Goal: Task Accomplishment & Management: Use online tool/utility

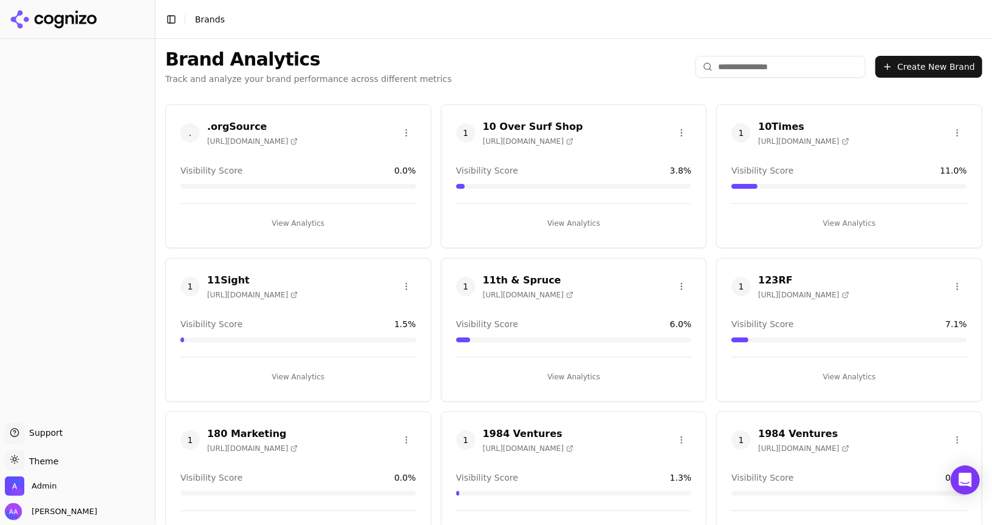
click at [746, 66] on input "search" at bounding box center [780, 67] width 170 height 22
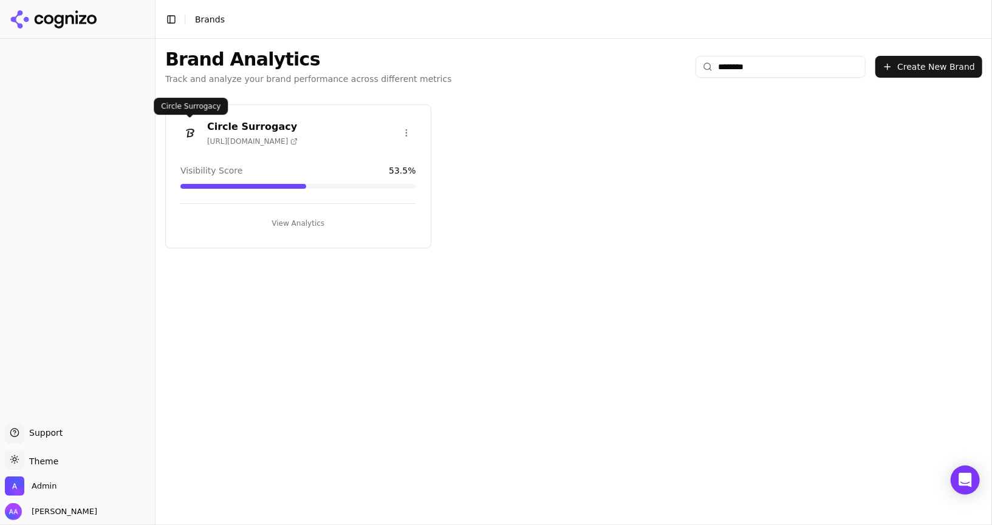
type input "********"
click at [191, 132] on img at bounding box center [189, 132] width 19 height 19
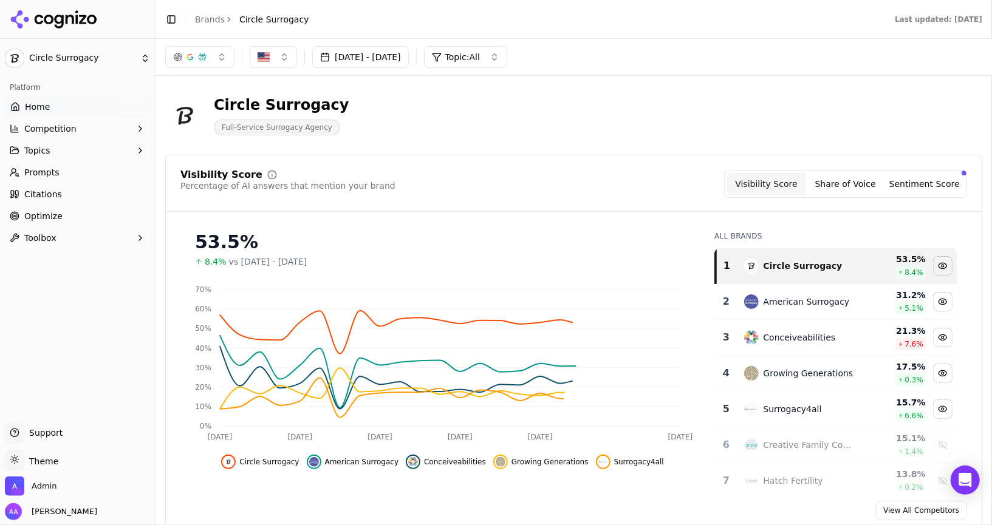
click at [78, 210] on link "Optimize" at bounding box center [77, 215] width 145 height 19
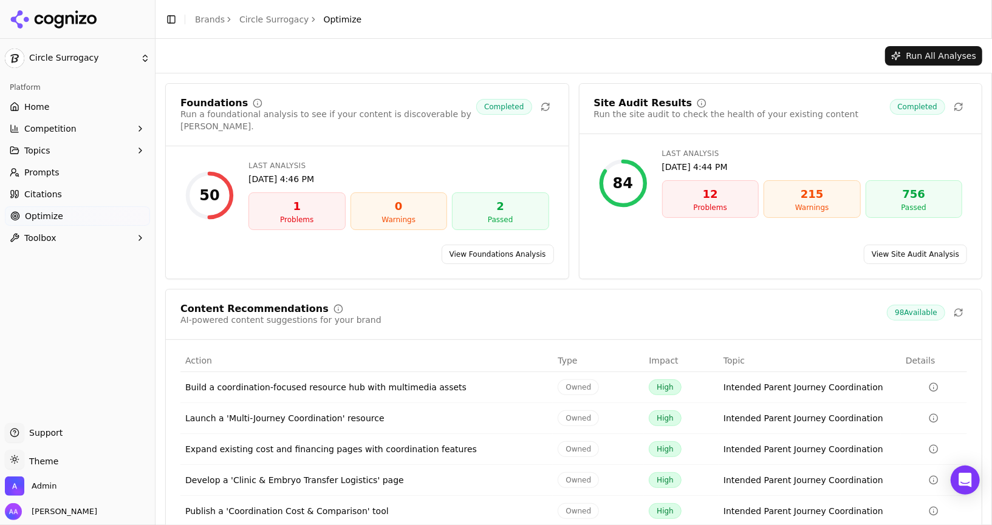
click at [931, 245] on link "View Site Audit Analysis" at bounding box center [915, 254] width 103 height 19
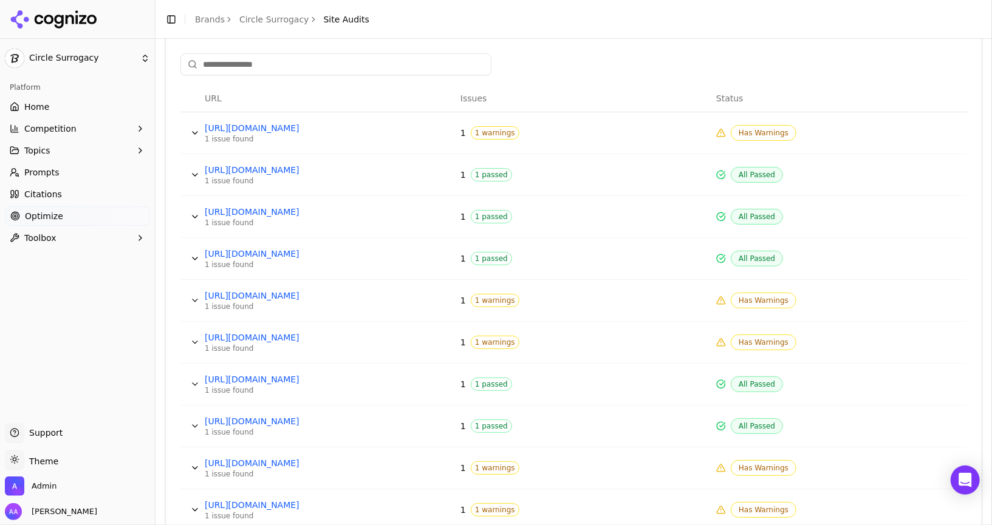
scroll to position [459, 0]
click at [185, 128] on div "[URL][DOMAIN_NAME] [URL][DOMAIN_NAME]" at bounding box center [221, 135] width 95 height 17
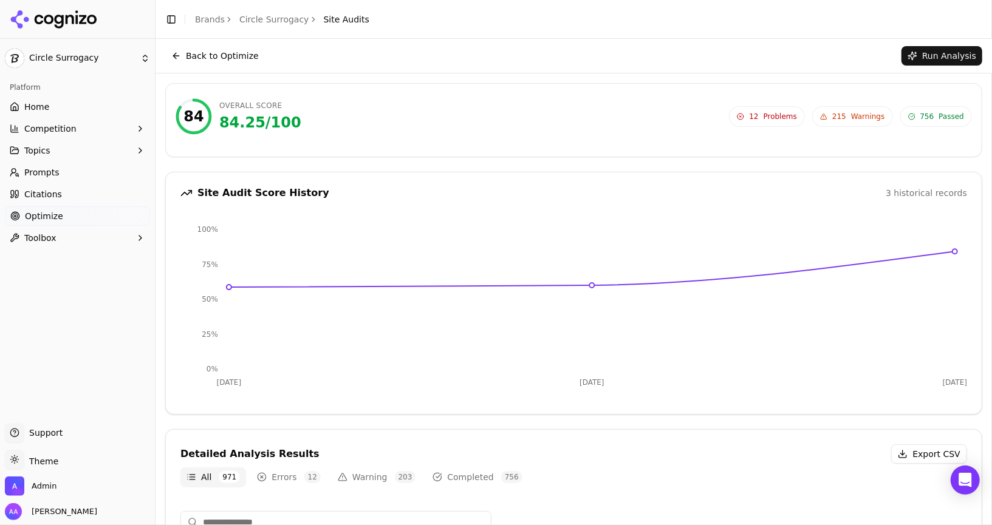
click at [216, 52] on button "Back to Optimize" at bounding box center [215, 55] width 100 height 19
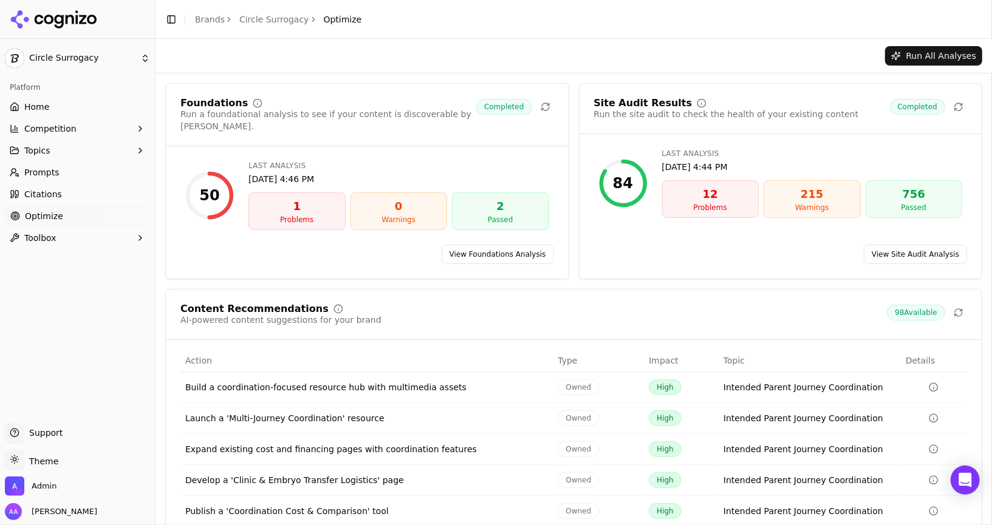
click at [489, 245] on link "View Foundations Analysis" at bounding box center [498, 254] width 112 height 19
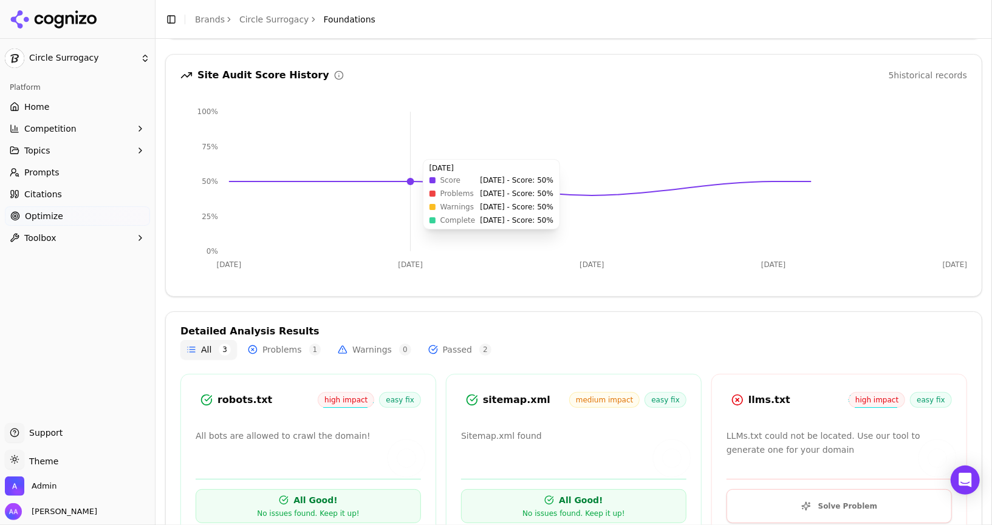
scroll to position [152, 0]
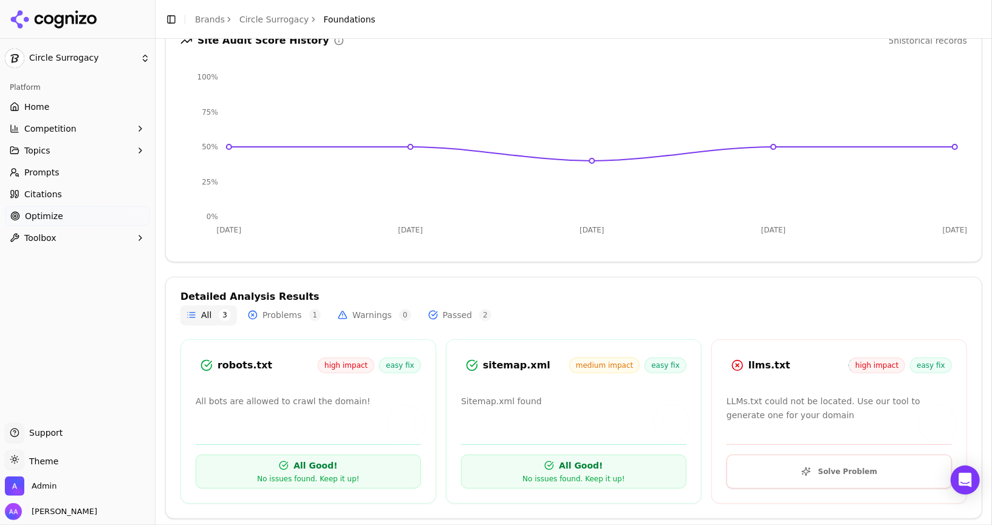
click at [86, 29] on div at bounding box center [77, 19] width 155 height 39
click at [84, 20] on icon at bounding box center [54, 19] width 88 height 18
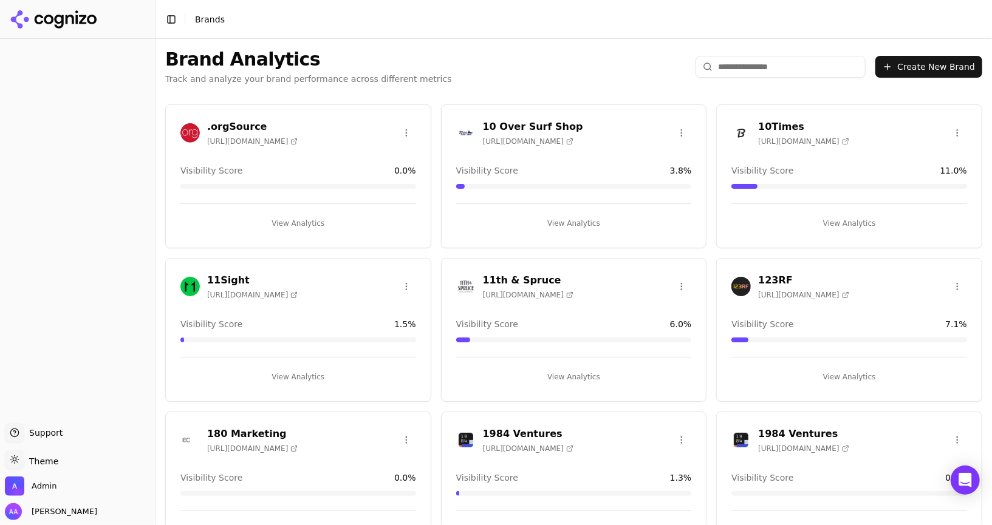
click at [755, 66] on input "search" at bounding box center [780, 67] width 170 height 22
type input "**"
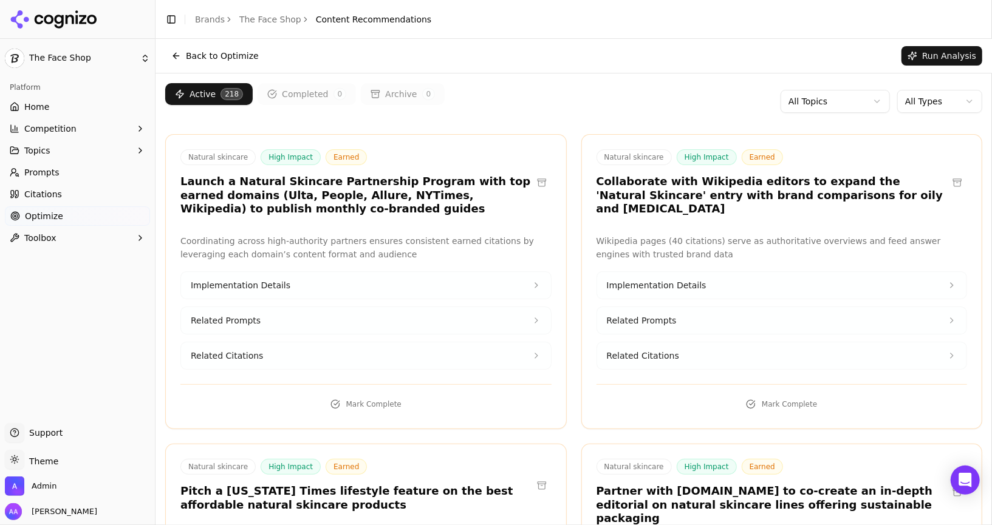
click at [61, 112] on link "Home" at bounding box center [77, 106] width 145 height 19
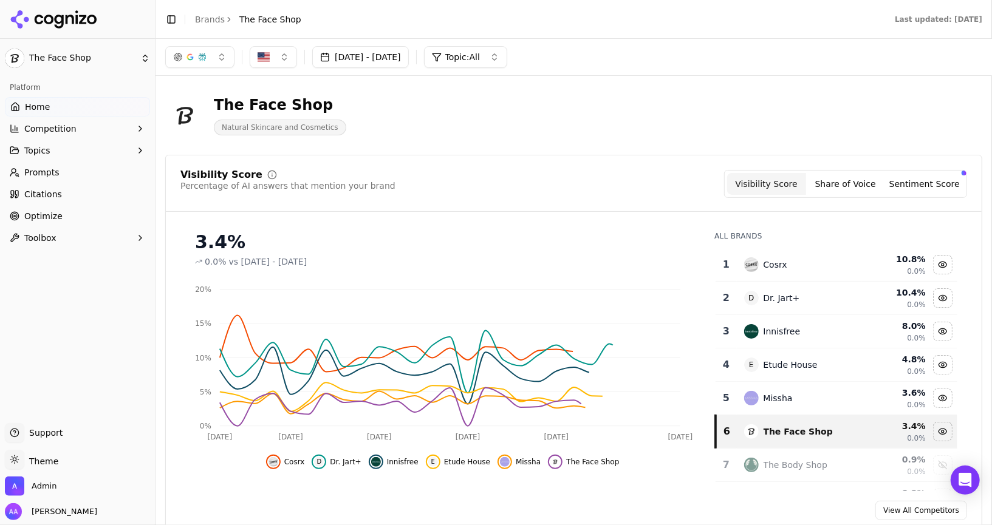
click at [210, 25] on li "Brands" at bounding box center [210, 19] width 30 height 12
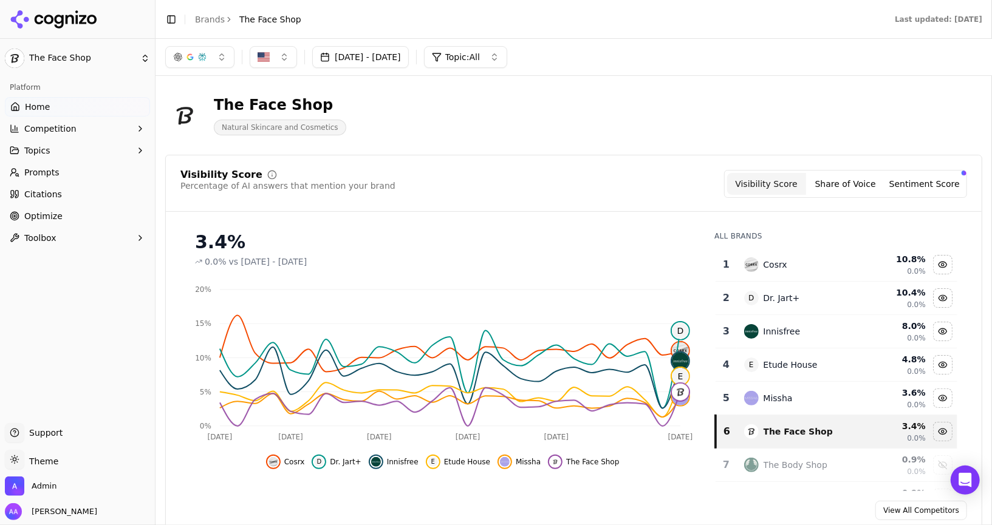
click at [83, 173] on link "Prompts" at bounding box center [77, 172] width 145 height 19
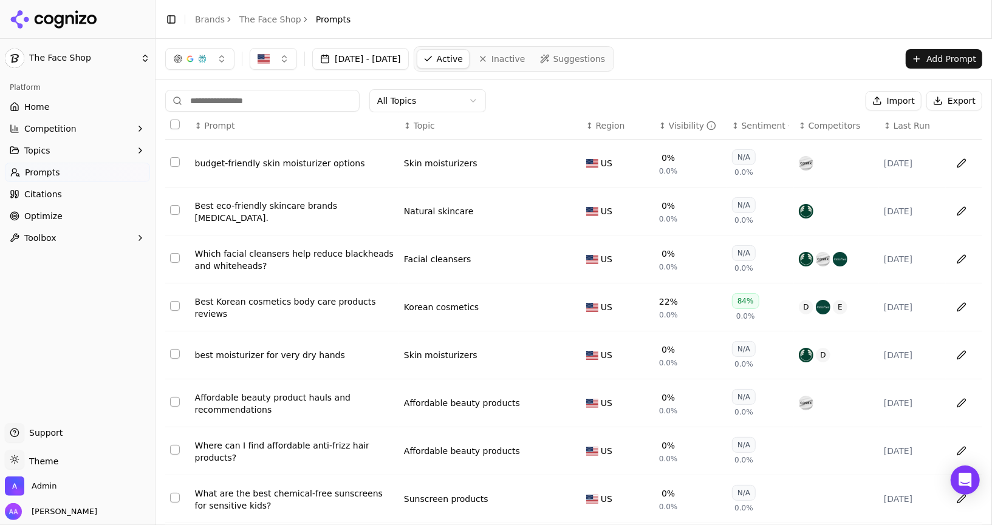
click at [378, 55] on button "[DATE] - [DATE]" at bounding box center [360, 59] width 97 height 22
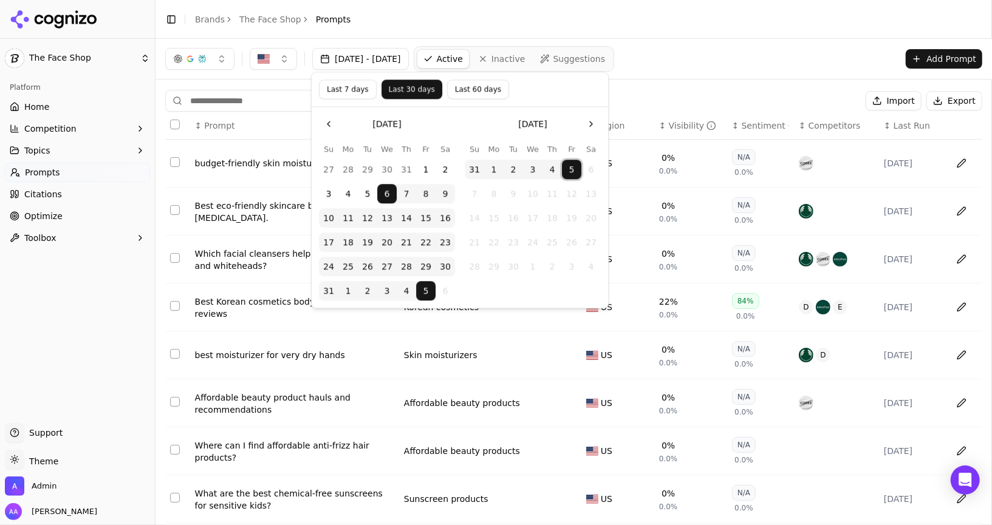
click at [495, 166] on button "5" at bounding box center [571, 169] width 19 height 19
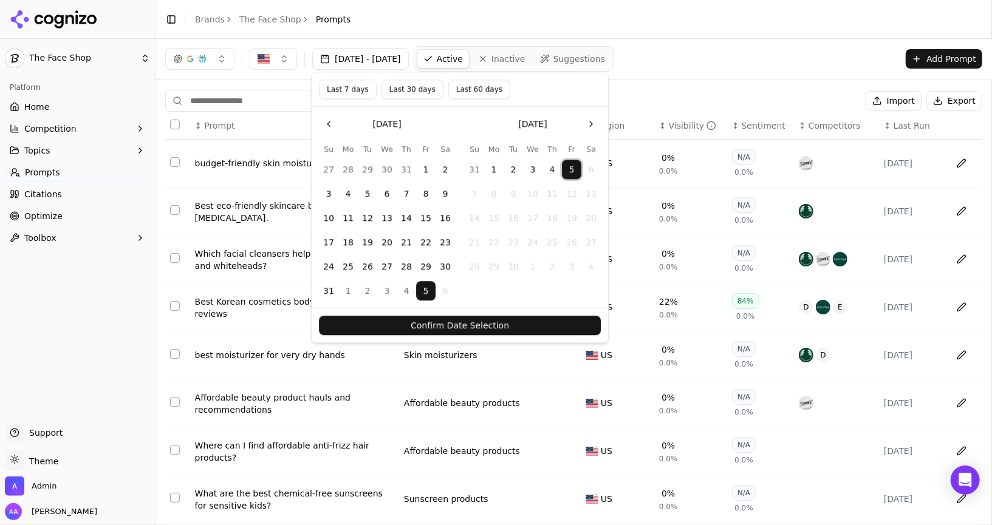
click at [495, 332] on button "Confirm Date Selection" at bounding box center [460, 325] width 282 height 19
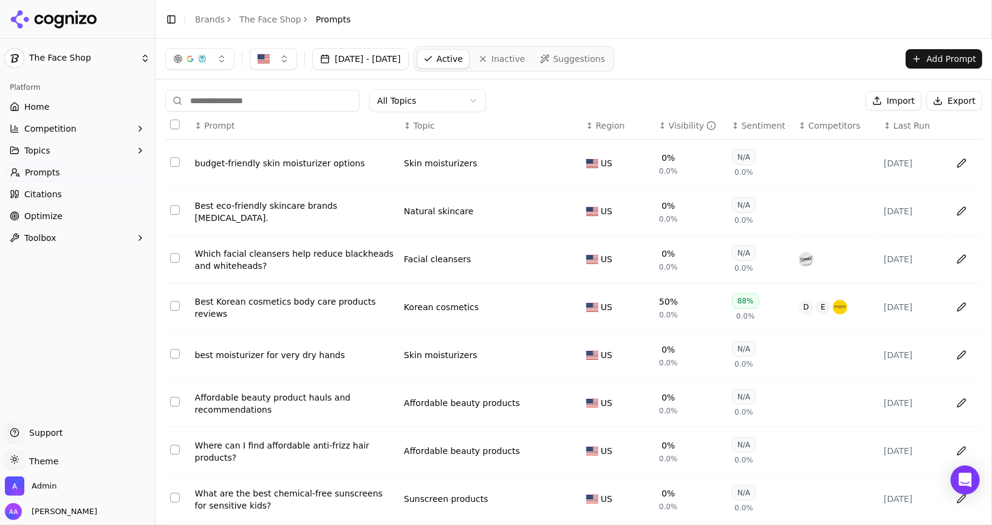
click at [495, 131] on th "↕ Last Run" at bounding box center [912, 125] width 67 height 27
click at [205, 63] on button "button" at bounding box center [199, 59] width 69 height 22
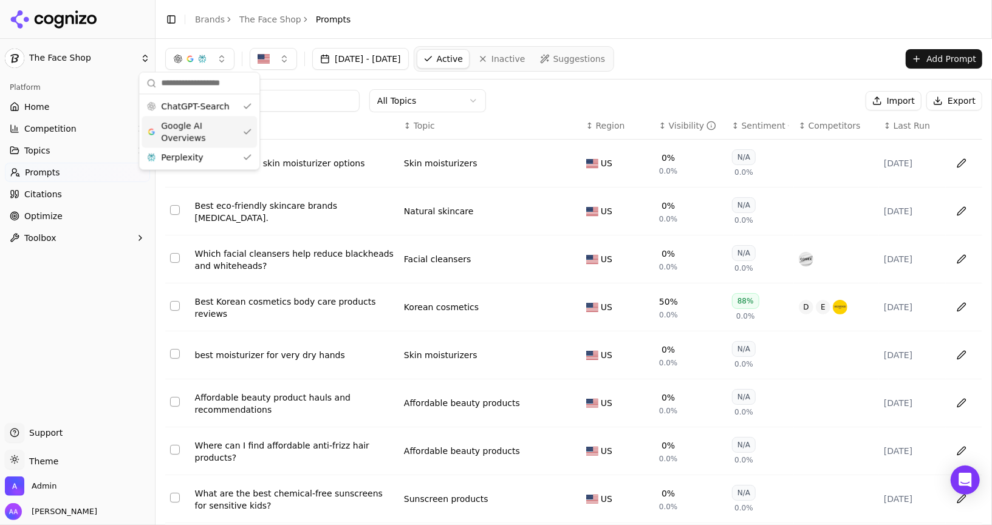
click at [199, 123] on span "Google AI Overviews" at bounding box center [199, 132] width 77 height 24
click at [199, 154] on div "Perplexity" at bounding box center [192, 157] width 115 height 19
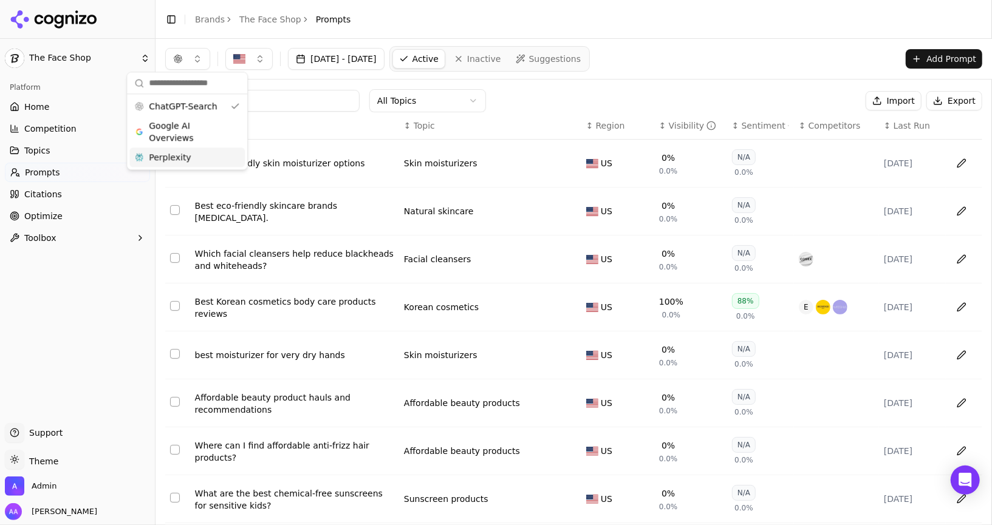
click at [495, 125] on span "Last Run" at bounding box center [911, 126] width 36 height 12
click at [192, 66] on button "button" at bounding box center [187, 59] width 45 height 22
click at [195, 129] on span "Google AI Overviews" at bounding box center [187, 132] width 77 height 24
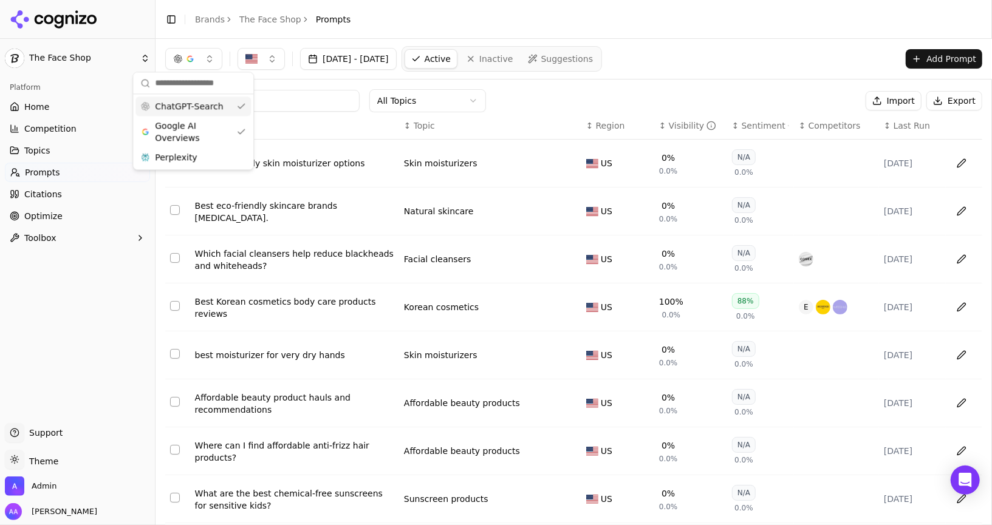
click at [495, 133] on th "↕ Last Run" at bounding box center [912, 125] width 67 height 27
click at [179, 53] on button "button" at bounding box center [193, 59] width 57 height 22
click at [191, 111] on span "ChatGPT-Search" at bounding box center [189, 106] width 68 height 12
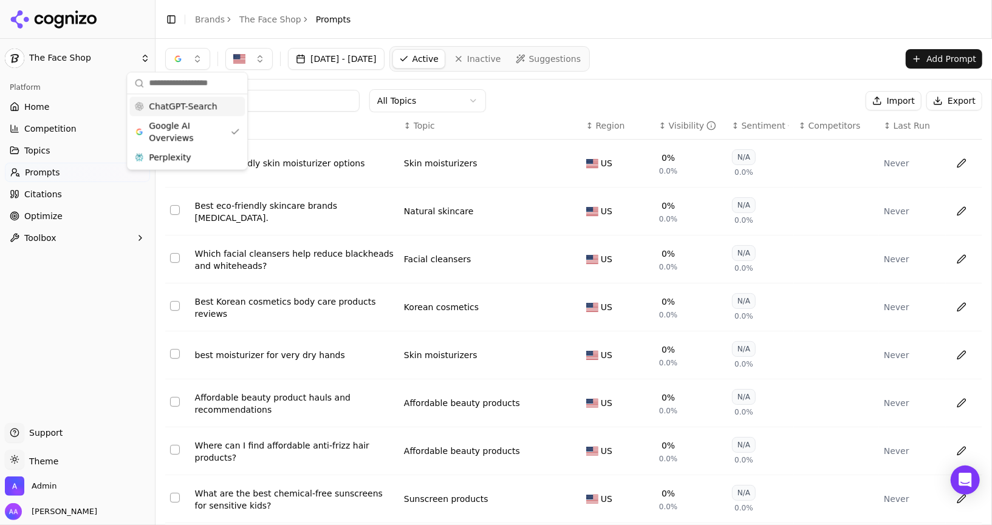
click at [495, 134] on th "↕ Last Run" at bounding box center [912, 125] width 67 height 27
click at [172, 61] on button "button" at bounding box center [187, 59] width 45 height 22
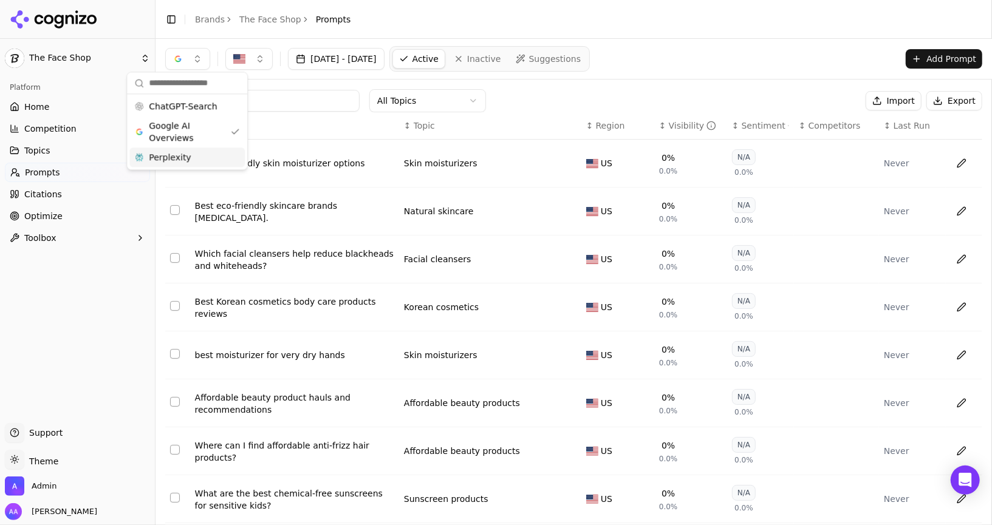
click at [185, 162] on span "Perplexity" at bounding box center [170, 157] width 42 height 12
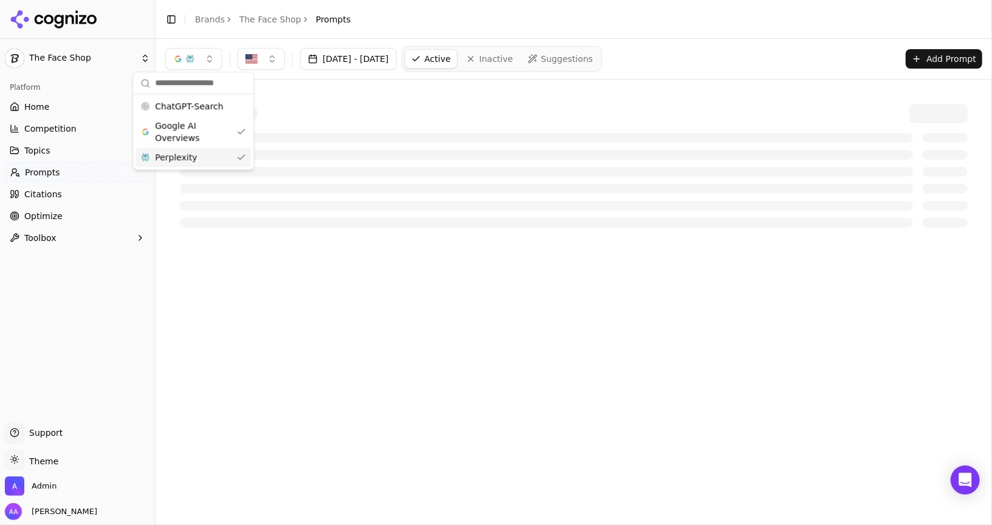
click at [204, 133] on span "Google AI Overviews" at bounding box center [193, 132] width 77 height 24
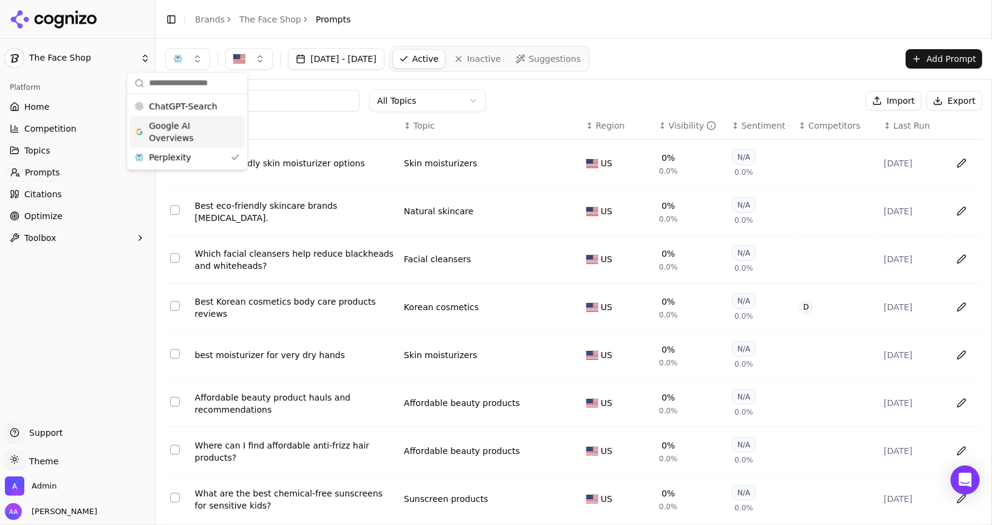
click at [188, 132] on span "Google AI Overviews" at bounding box center [187, 132] width 77 height 24
click at [194, 108] on span "ChatGPT-Search" at bounding box center [189, 106] width 68 height 12
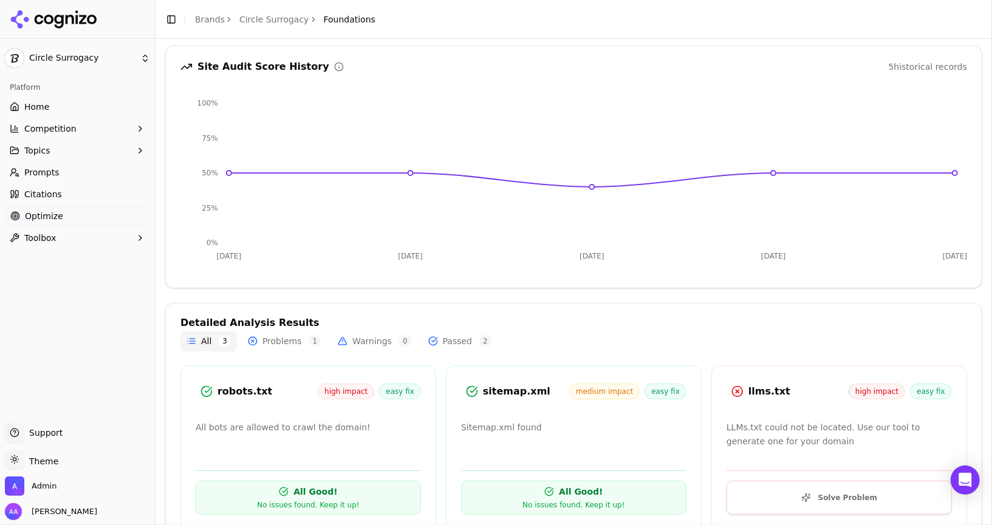
scroll to position [152, 0]
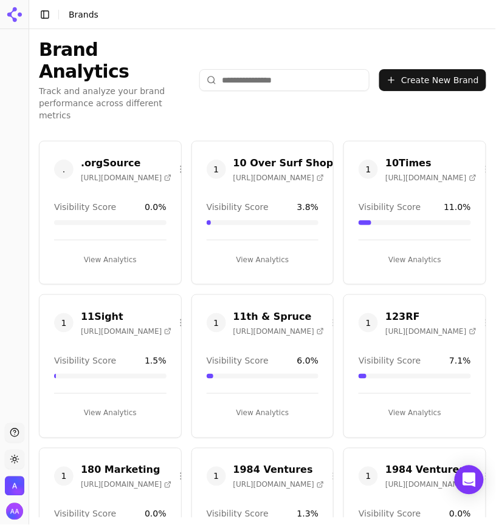
click at [212, 160] on span "1" at bounding box center [215, 169] width 19 height 19
click at [343, 71] on input "search" at bounding box center [284, 80] width 170 height 22
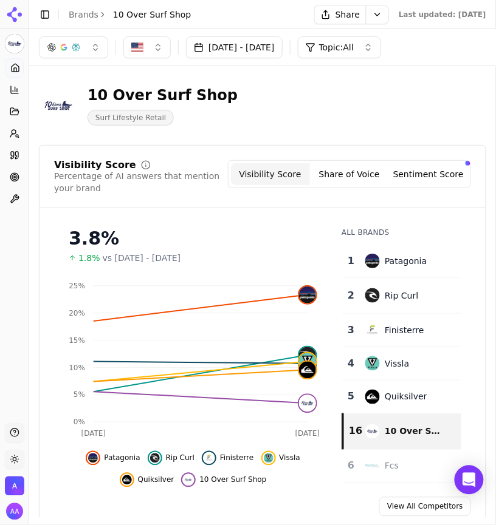
click at [442, 132] on div "10 Over Surf Shop Surf Lifestyle Retail" at bounding box center [262, 106] width 447 height 60
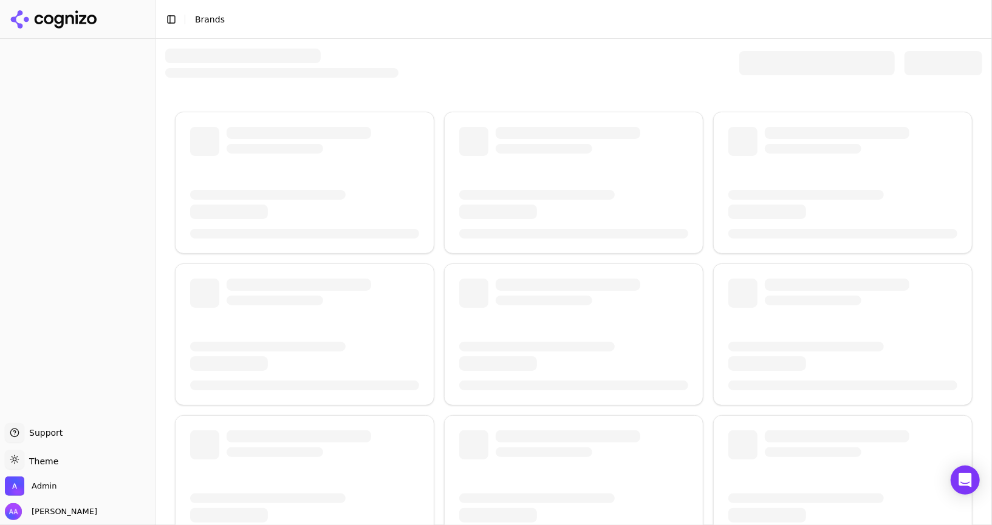
click at [810, 72] on div at bounding box center [816, 63] width 155 height 24
click at [809, 67] on div at bounding box center [816, 63] width 155 height 24
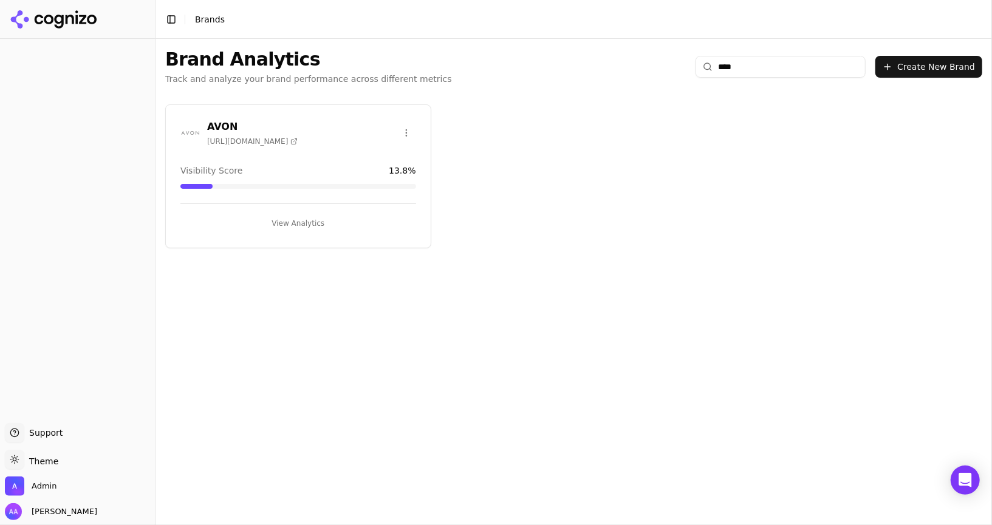
type input "****"
click at [189, 132] on img at bounding box center [189, 132] width 19 height 19
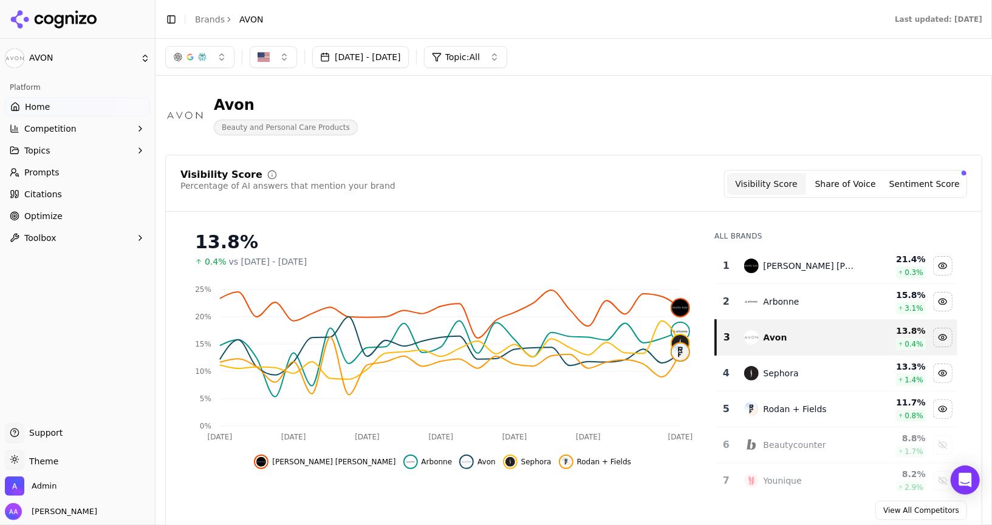
click at [45, 208] on link "Optimize" at bounding box center [77, 215] width 145 height 19
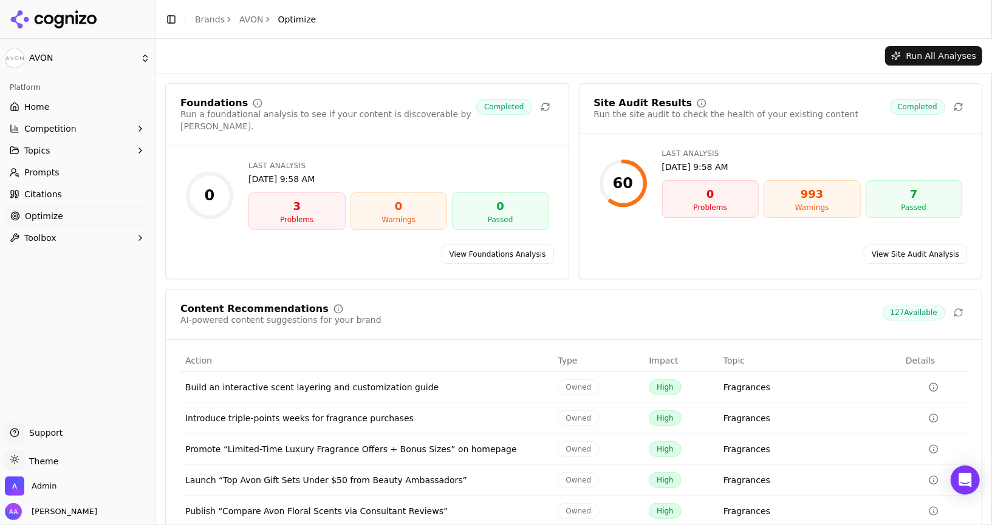
scroll to position [39, 0]
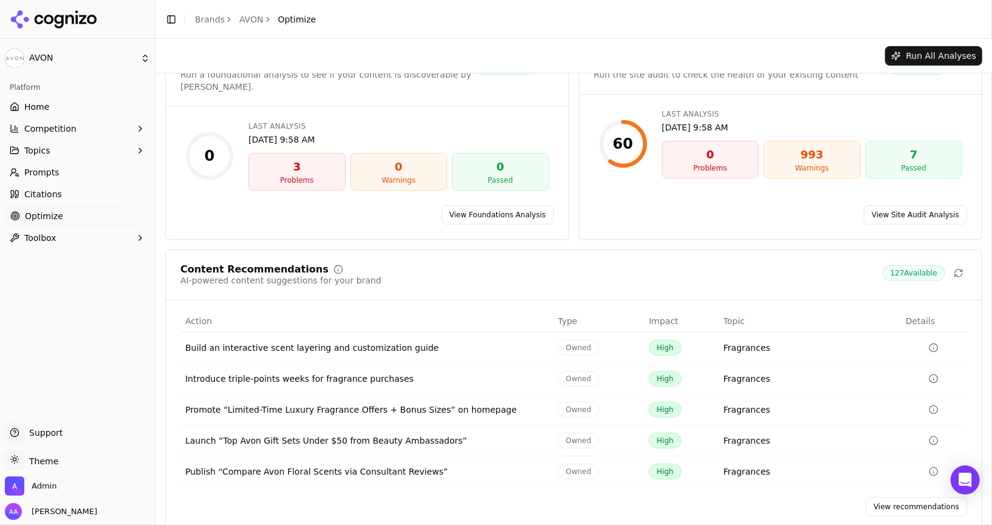
click at [890, 497] on link "View recommendations" at bounding box center [915, 506] width 101 height 19
